Goal: Task Accomplishment & Management: Complete application form

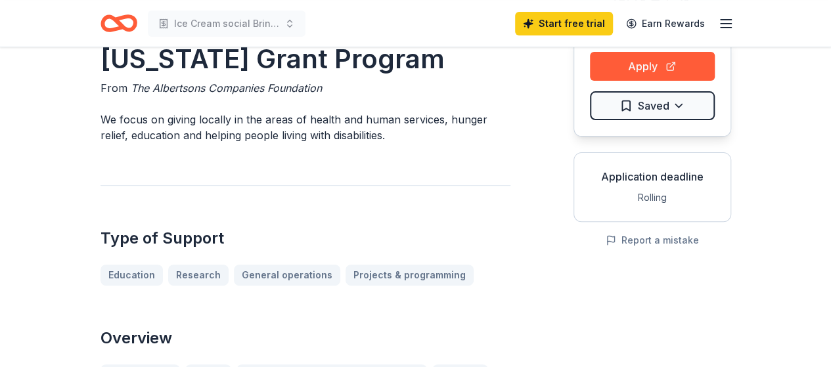
scroll to position [146, 0]
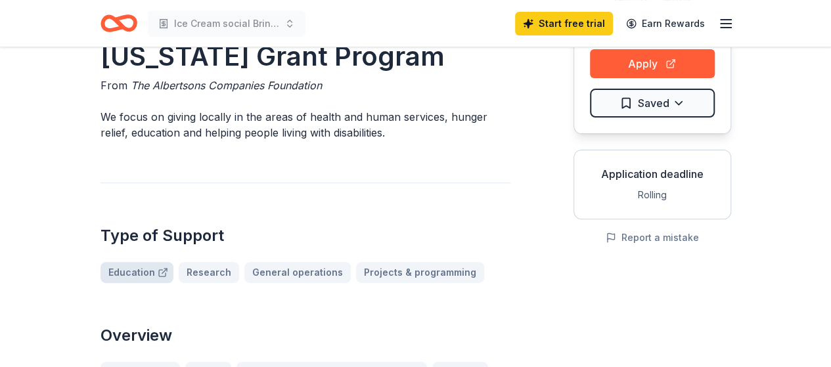
click at [133, 262] on link "Education" at bounding box center [136, 272] width 73 height 21
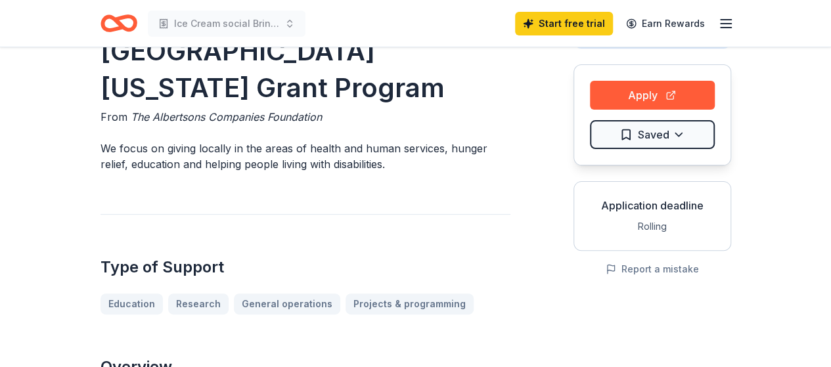
scroll to position [101, 0]
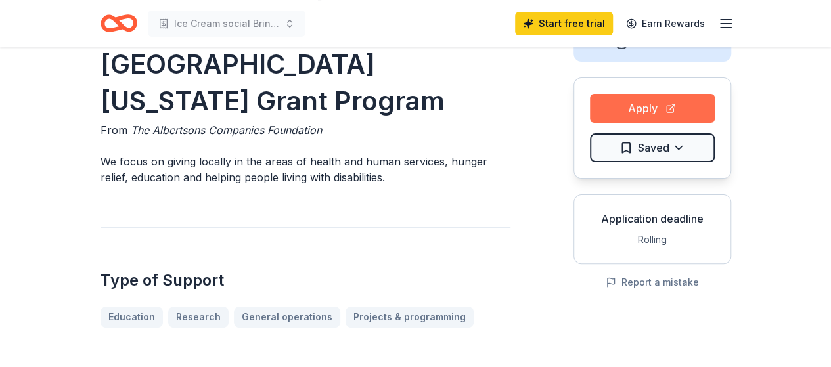
click at [665, 103] on button "Apply" at bounding box center [652, 108] width 125 height 29
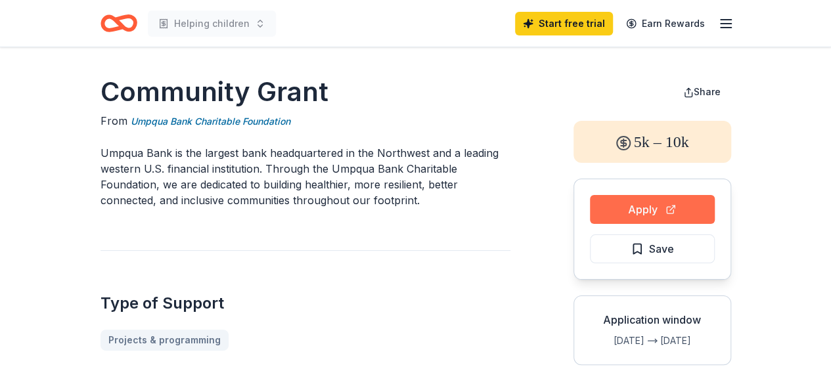
click at [632, 202] on button "Apply" at bounding box center [652, 209] width 125 height 29
click at [633, 202] on button "Apply" at bounding box center [652, 209] width 125 height 29
click at [625, 205] on button "Apply" at bounding box center [652, 209] width 125 height 29
